Goal: Information Seeking & Learning: Learn about a topic

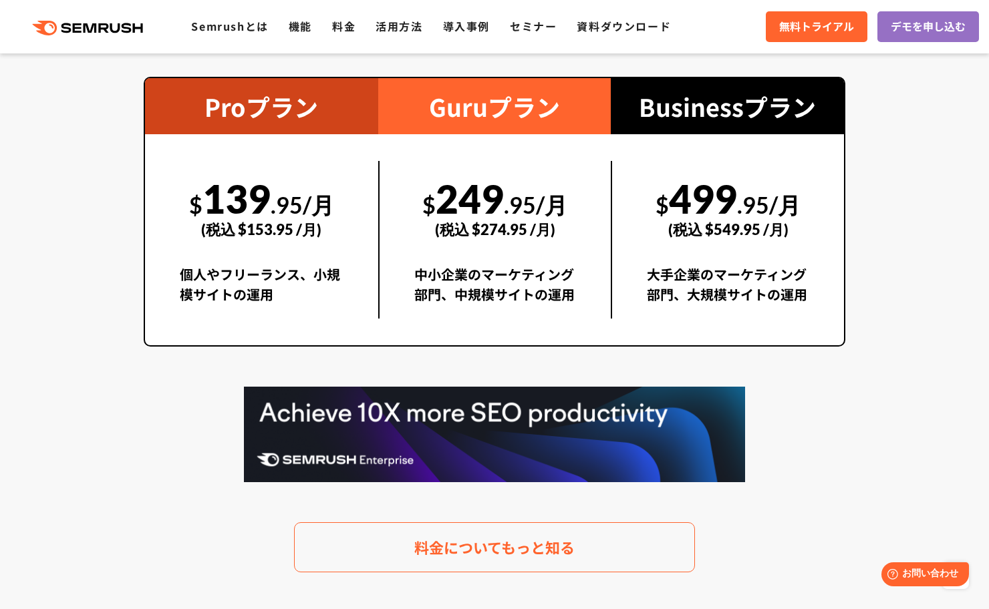
scroll to position [2554, 0]
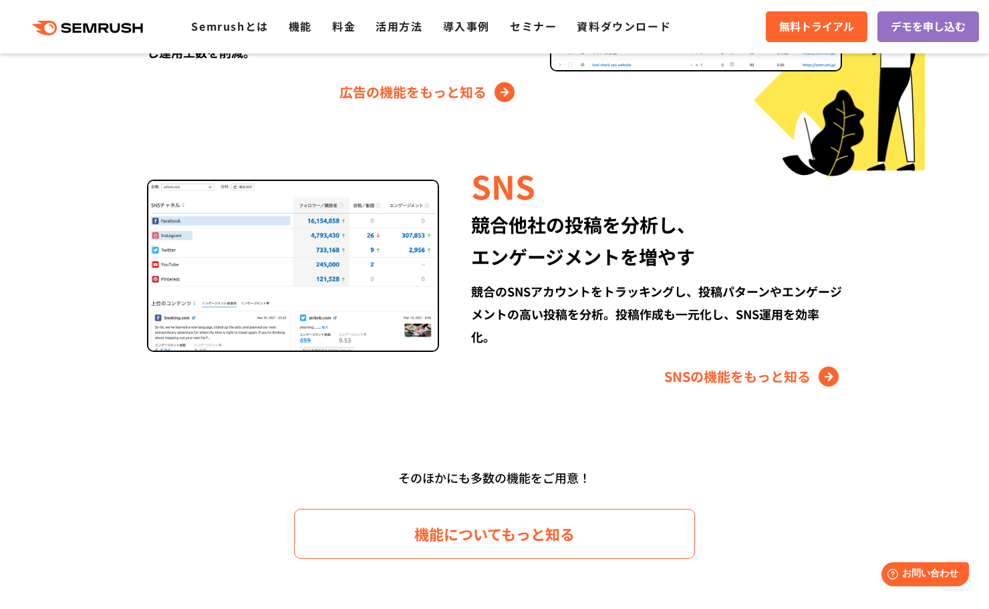
scroll to position [1819, 0]
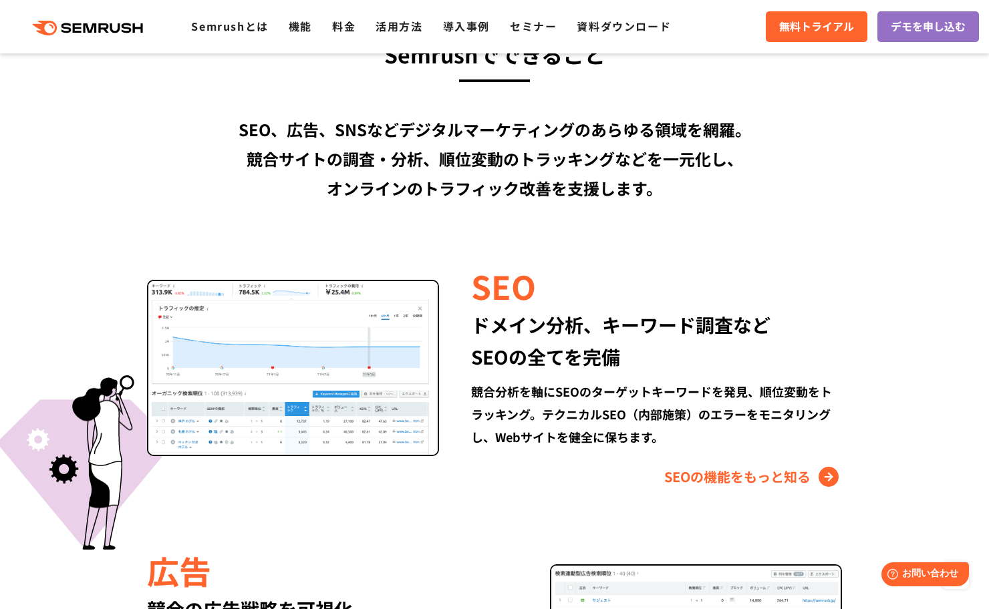
scroll to position [1078, 0]
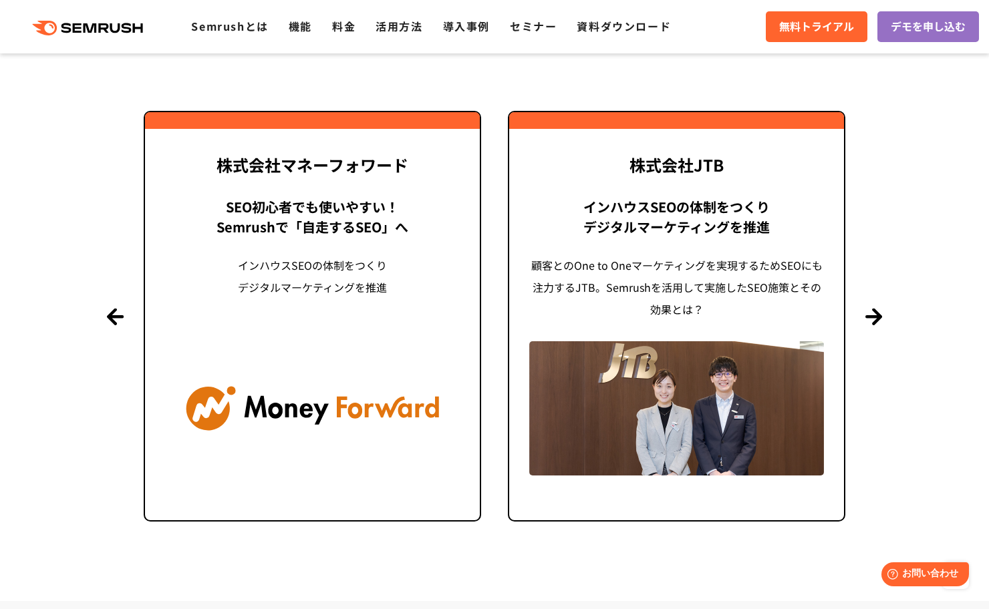
scroll to position [3219, 0]
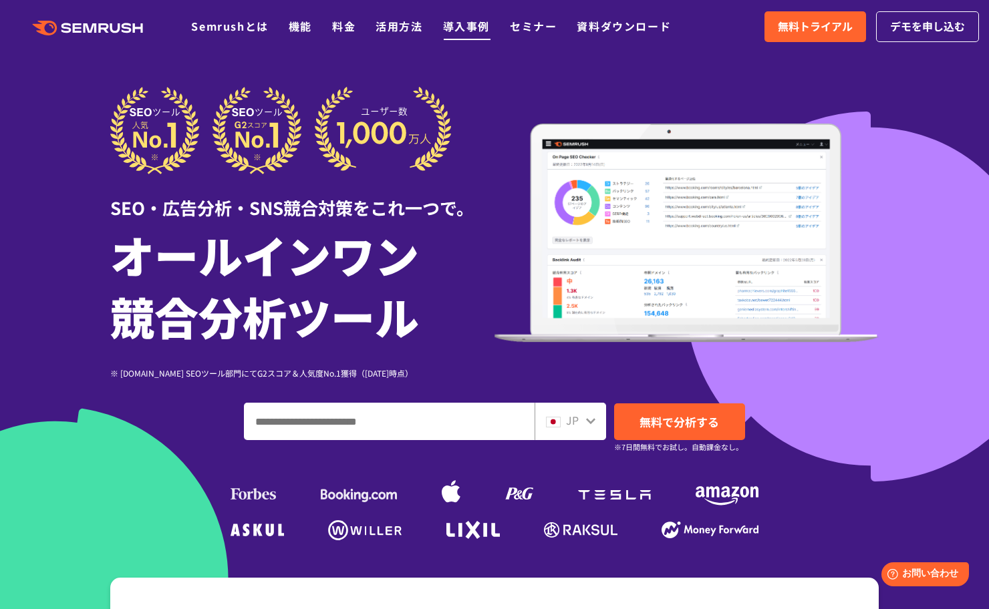
click at [461, 31] on link "導入事例" at bounding box center [466, 26] width 47 height 16
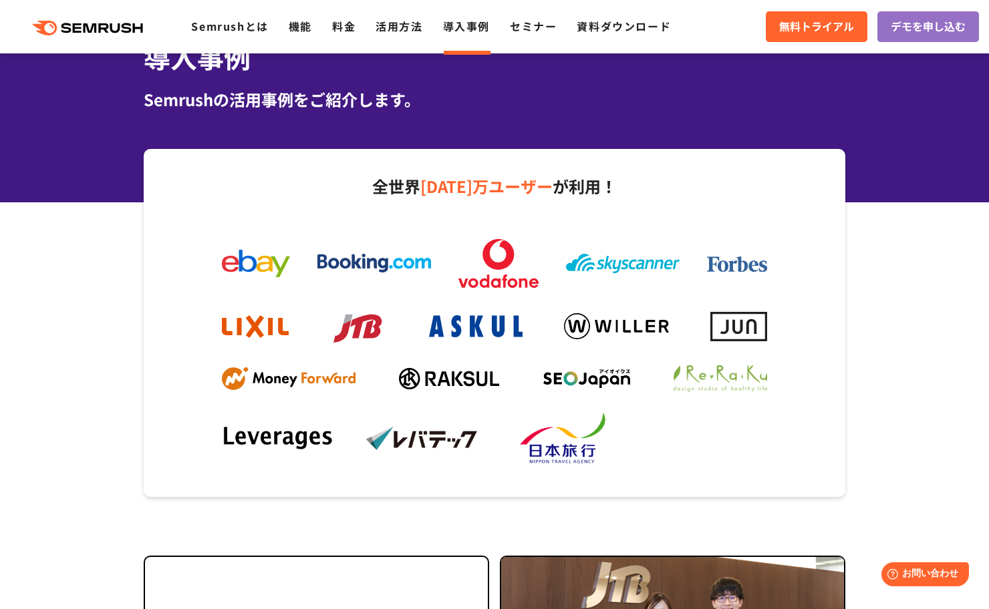
scroll to position [77, 0]
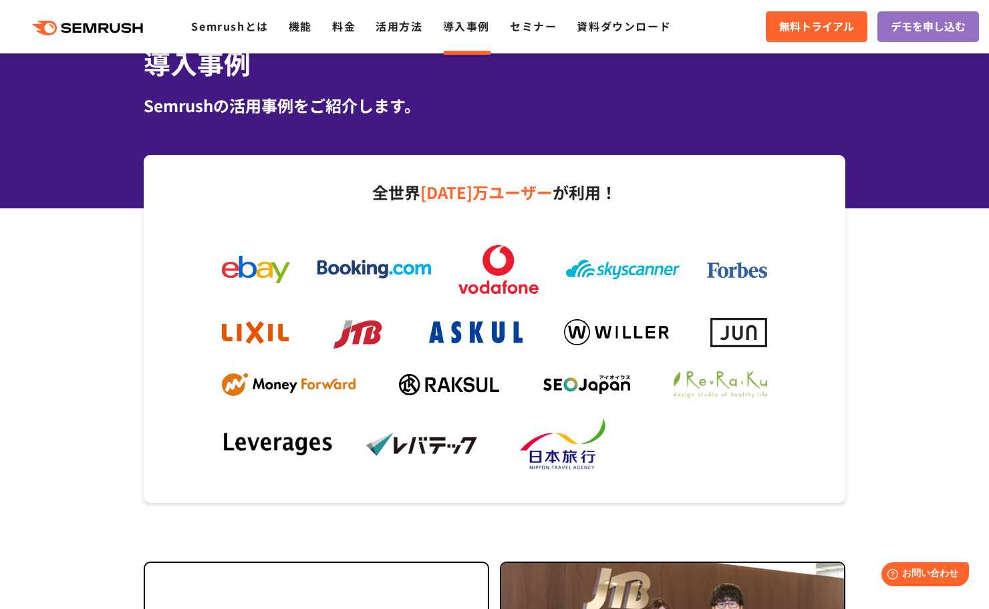
click at [389, 35] on div ".cls {fill: #FF642D;} .cls {fill: #FF642D;} Semrushとは 機能 料金 活用方法 導入事例 セミナー 資料ダウ…" at bounding box center [494, 27] width 989 height 40
click at [402, 25] on link "活用方法" at bounding box center [398, 26] width 47 height 16
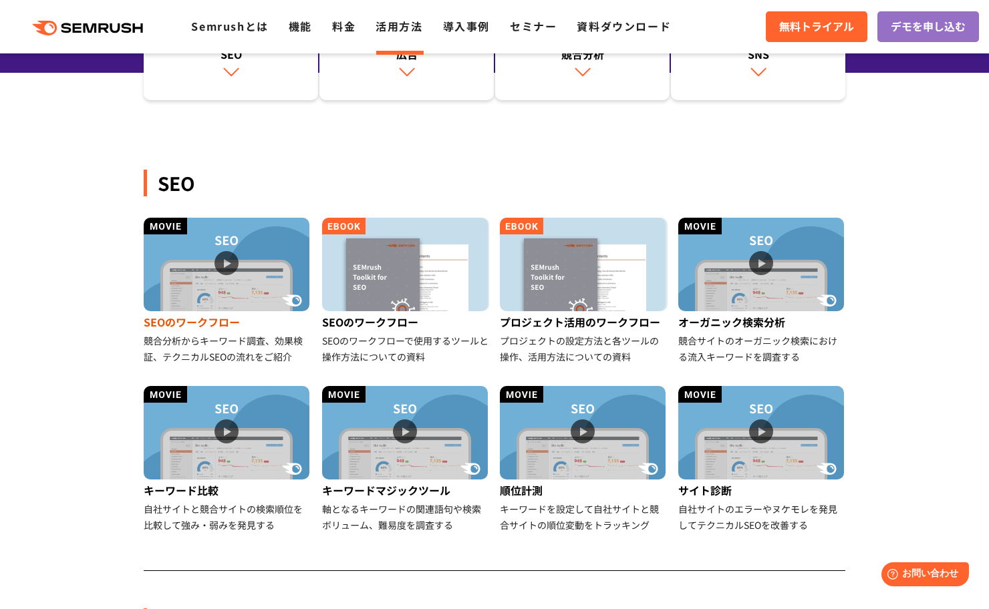
click at [202, 301] on img at bounding box center [227, 265] width 166 height 94
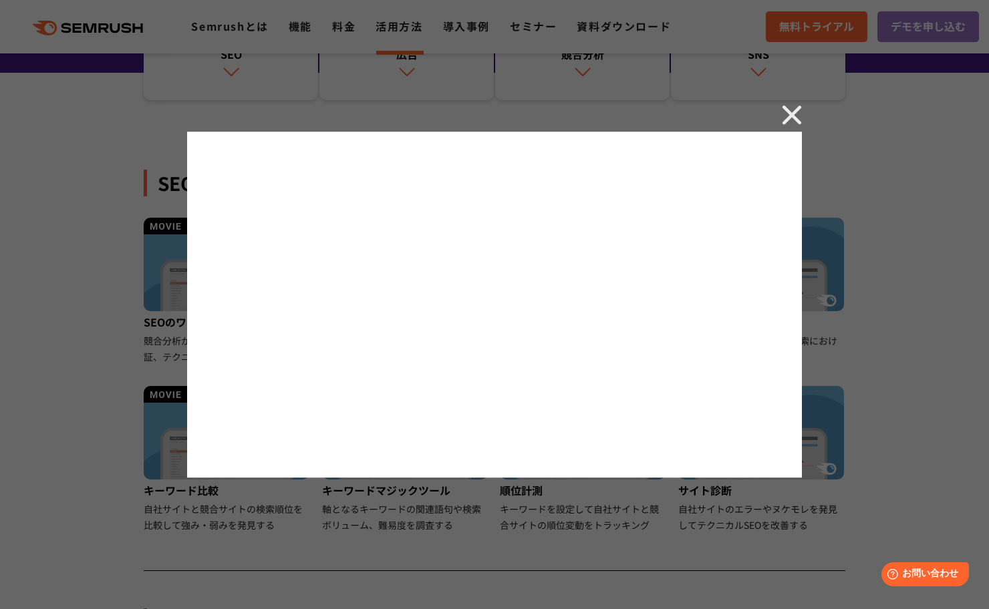
click at [797, 118] on img at bounding box center [792, 115] width 20 height 20
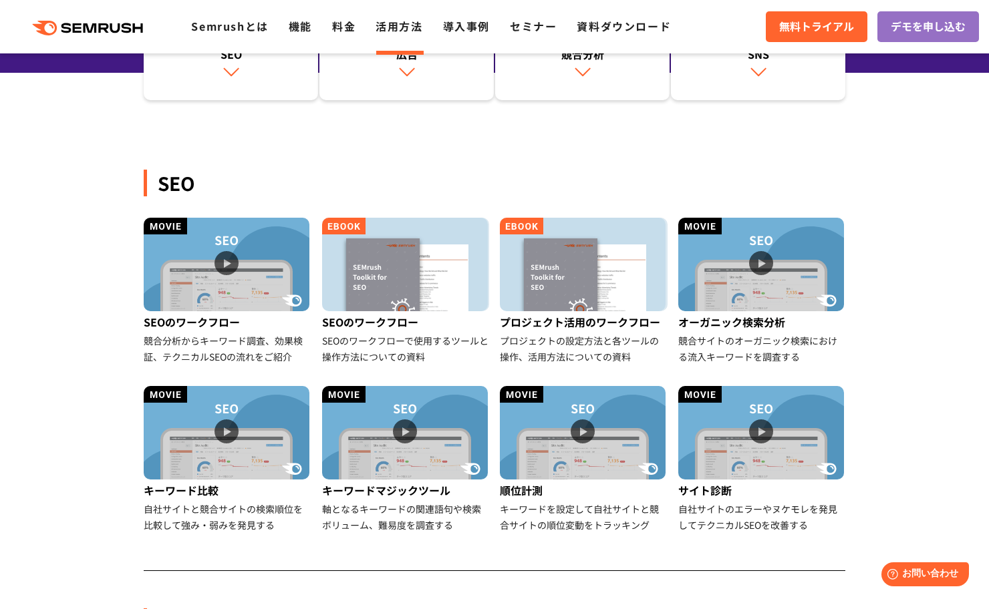
drag, startPoint x: 100, startPoint y: 29, endPoint x: 95, endPoint y: 44, distance: 15.6
click at [100, 29] on icon at bounding box center [105, 27] width 10 height 9
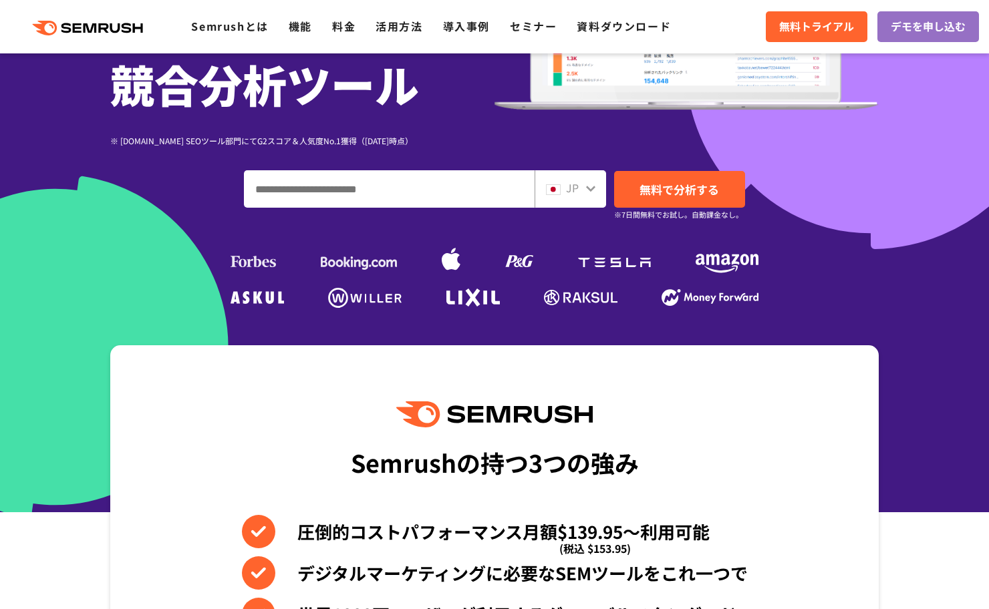
scroll to position [252, 0]
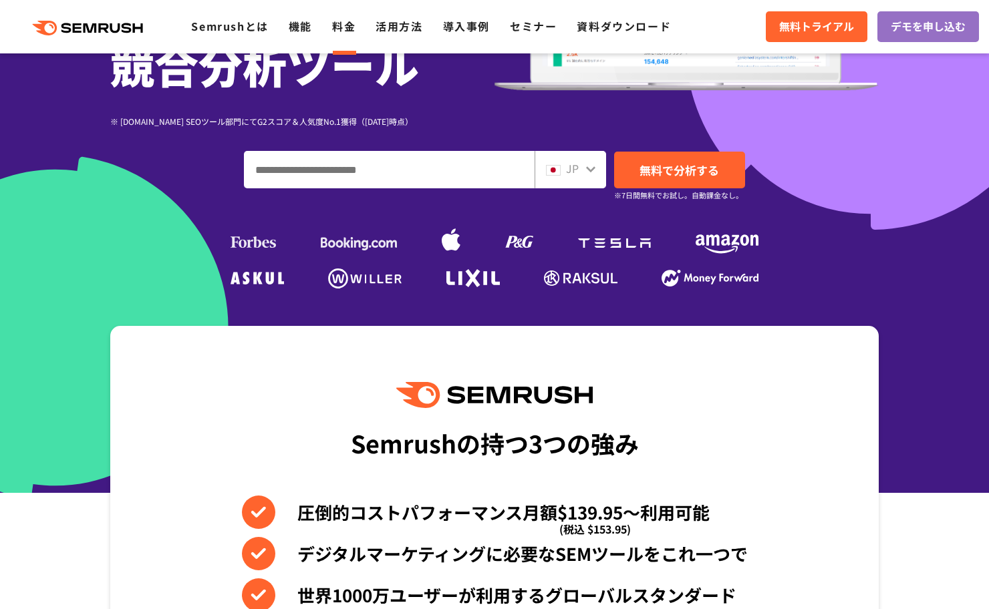
click at [340, 33] on link "料金" at bounding box center [343, 26] width 23 height 16
